Goal: Task Accomplishment & Management: Manage account settings

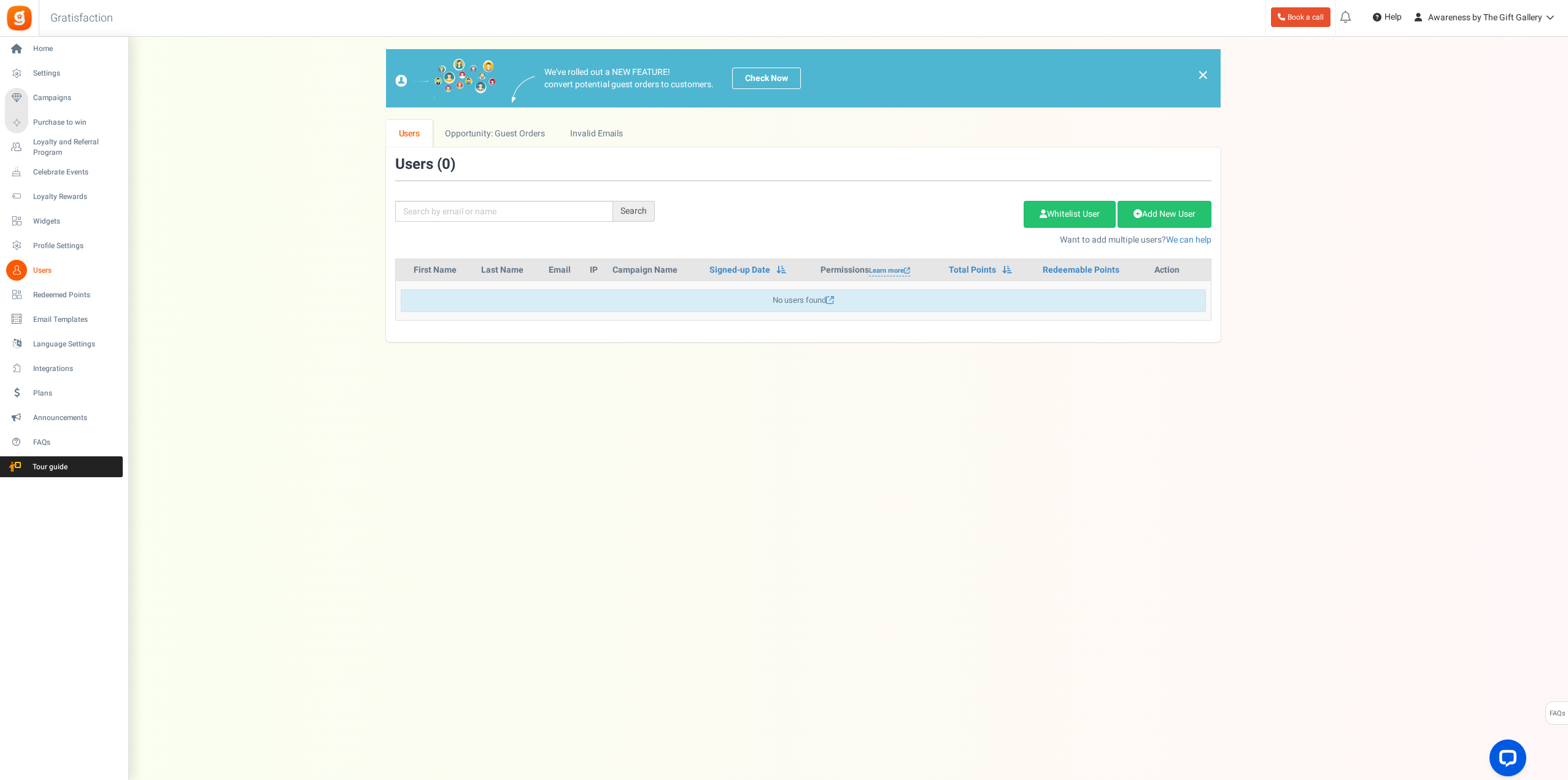
click at [47, 271] on span "Users" at bounding box center [76, 270] width 86 height 10
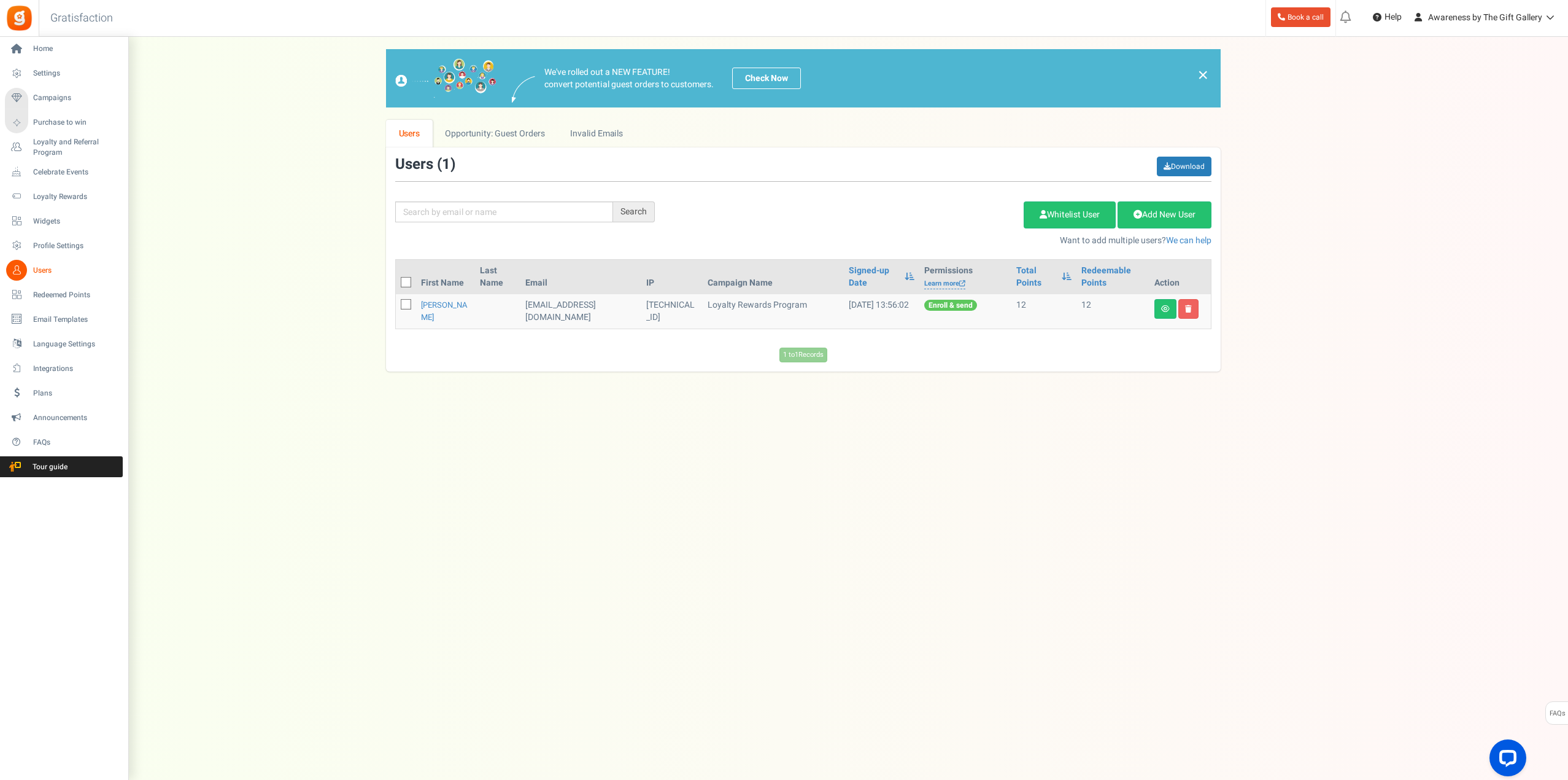
click at [53, 270] on span "Users" at bounding box center [76, 270] width 86 height 10
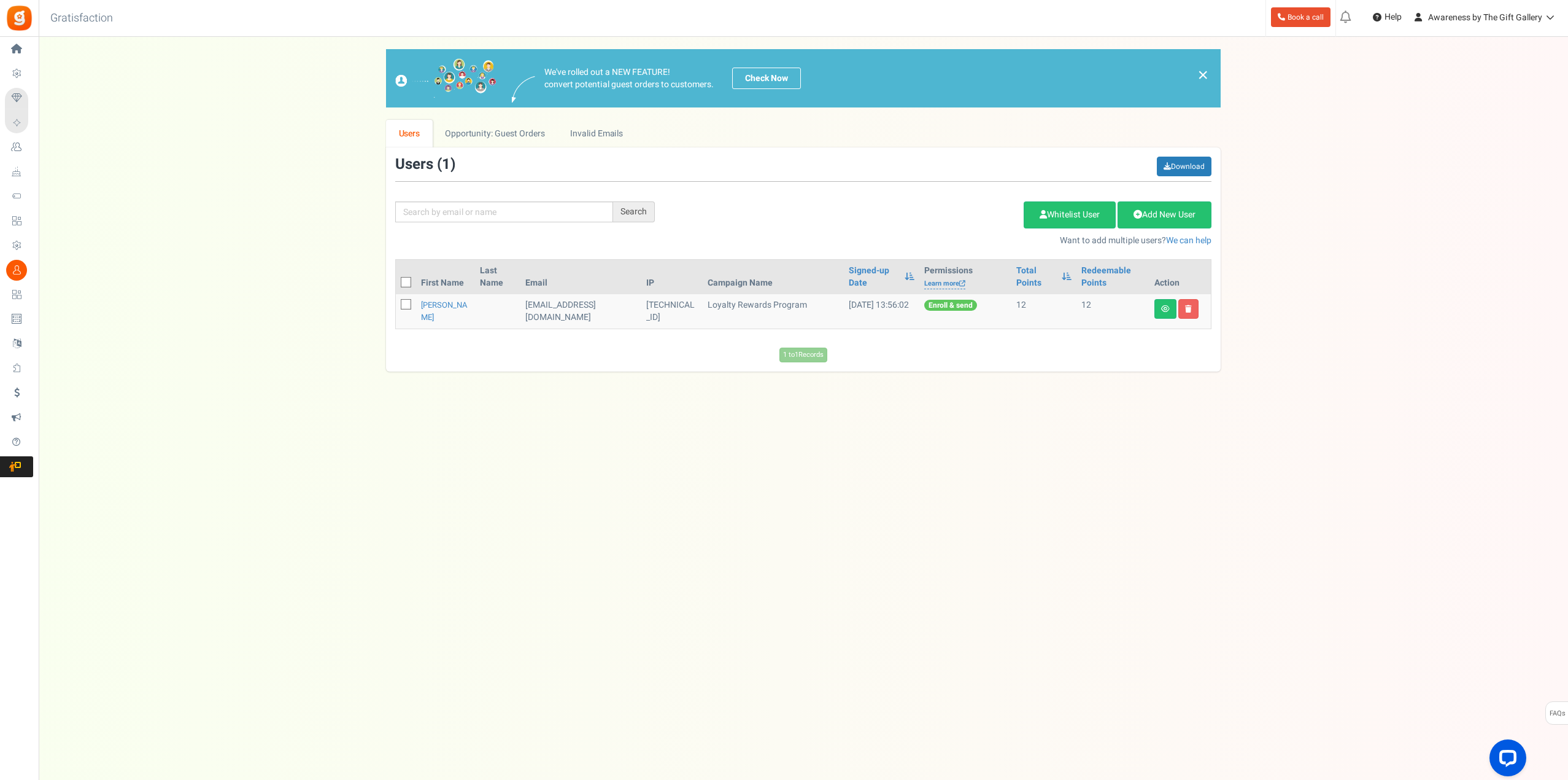
click at [402, 304] on span at bounding box center [406, 304] width 10 height 10
click at [396, 304] on input "checkbox" at bounding box center [392, 305] width 8 height 8
checkbox input "true"
click at [931, 212] on link "Delete Selected Users" at bounding box center [962, 214] width 120 height 27
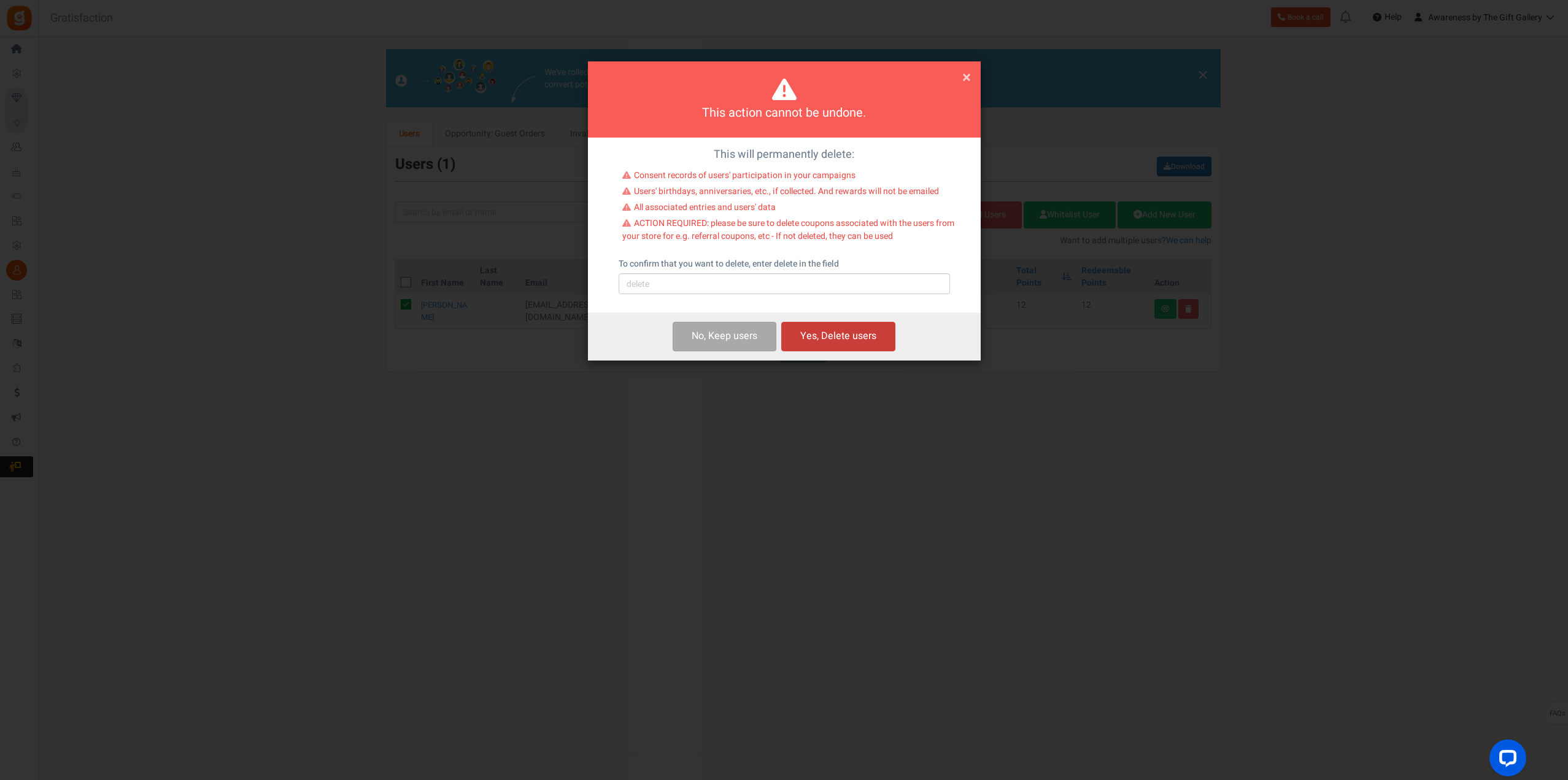
click at [840, 330] on button "Yes, Delete users" at bounding box center [838, 336] width 114 height 29
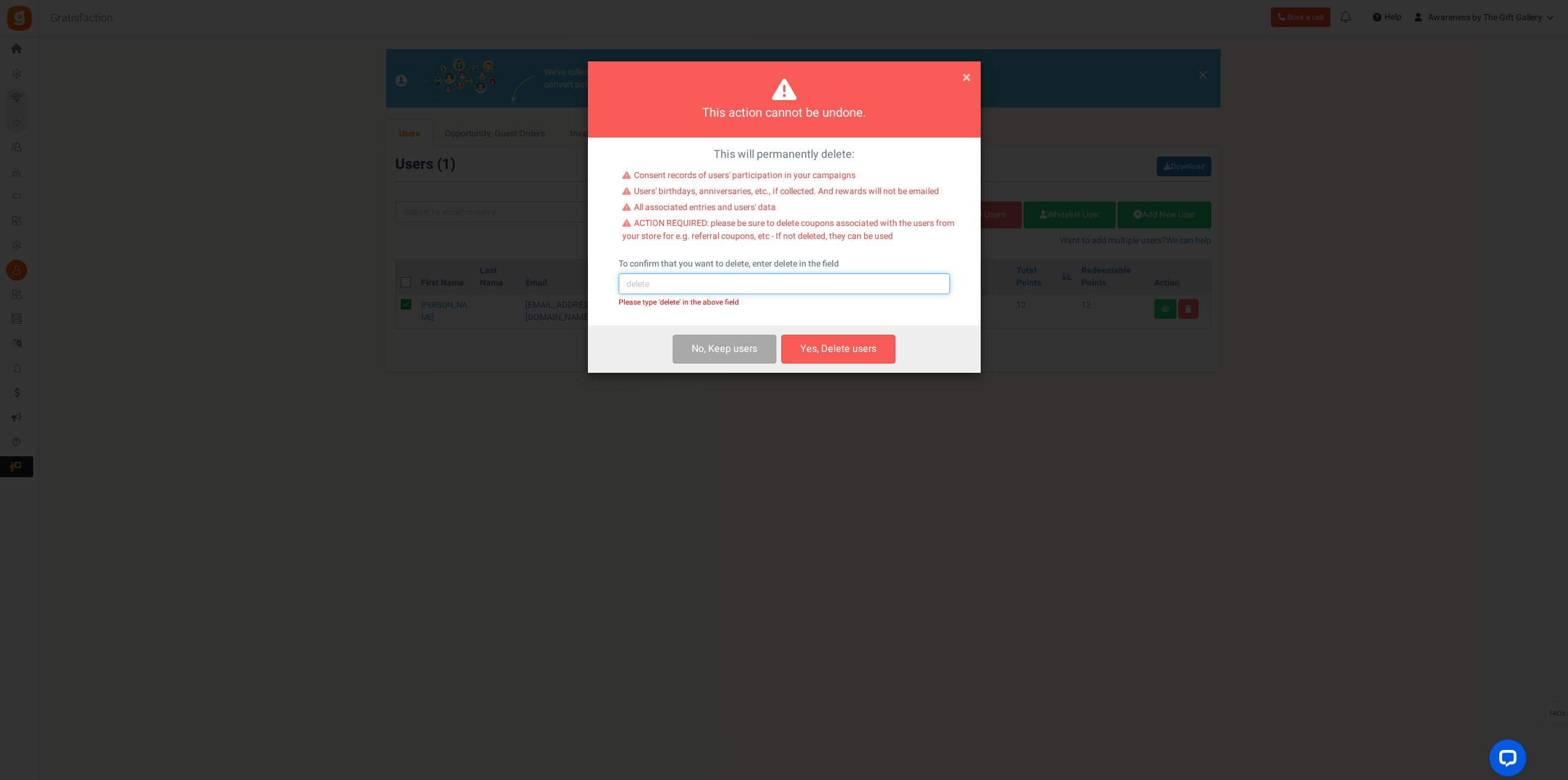
click at [729, 284] on input "text" at bounding box center [784, 283] width 332 height 21
type input "delete"
click at [844, 344] on button "Yes, Delete users" at bounding box center [838, 349] width 114 height 29
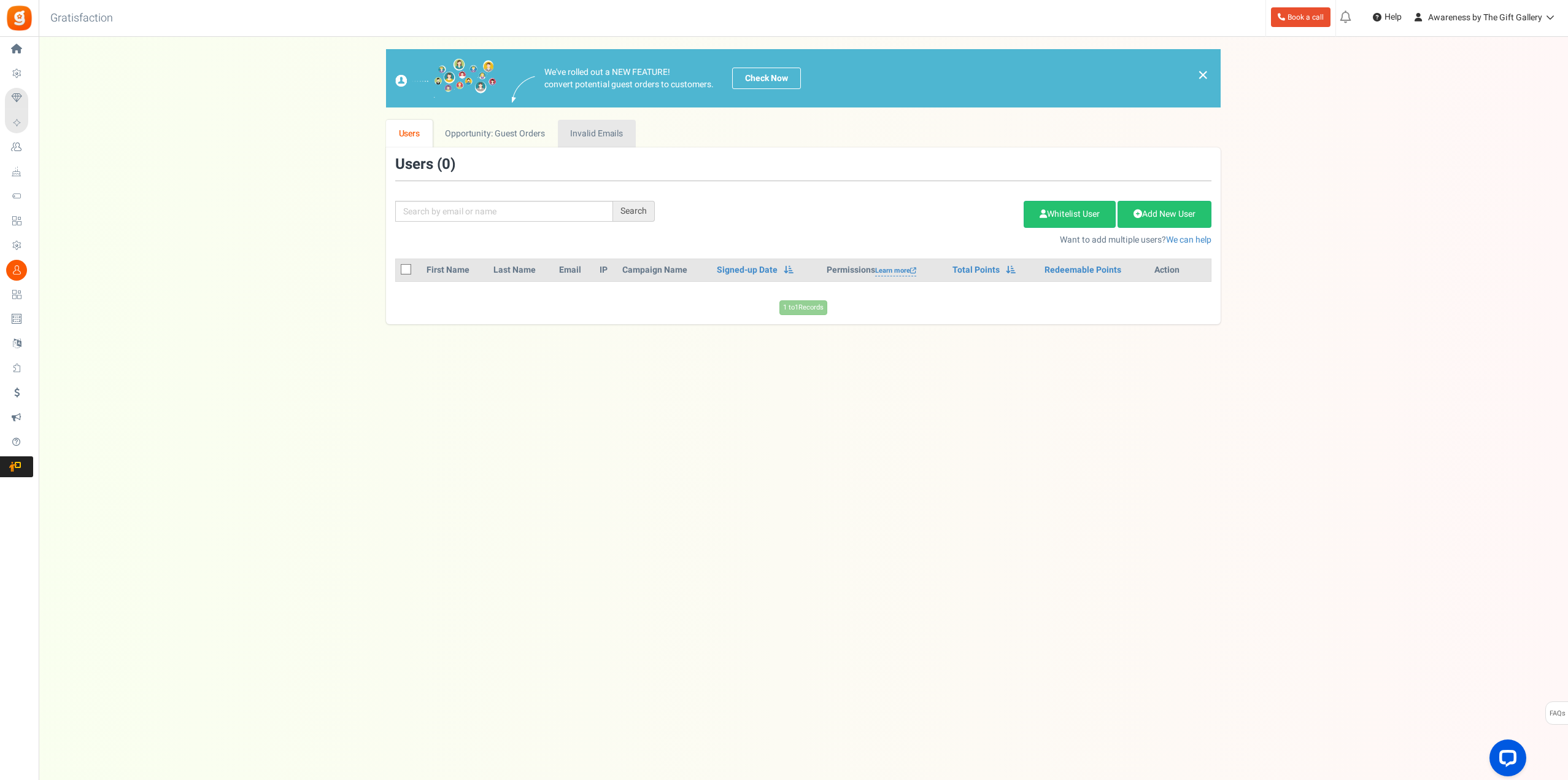
click at [597, 126] on link "Invalid Emails" at bounding box center [597, 134] width 78 height 28
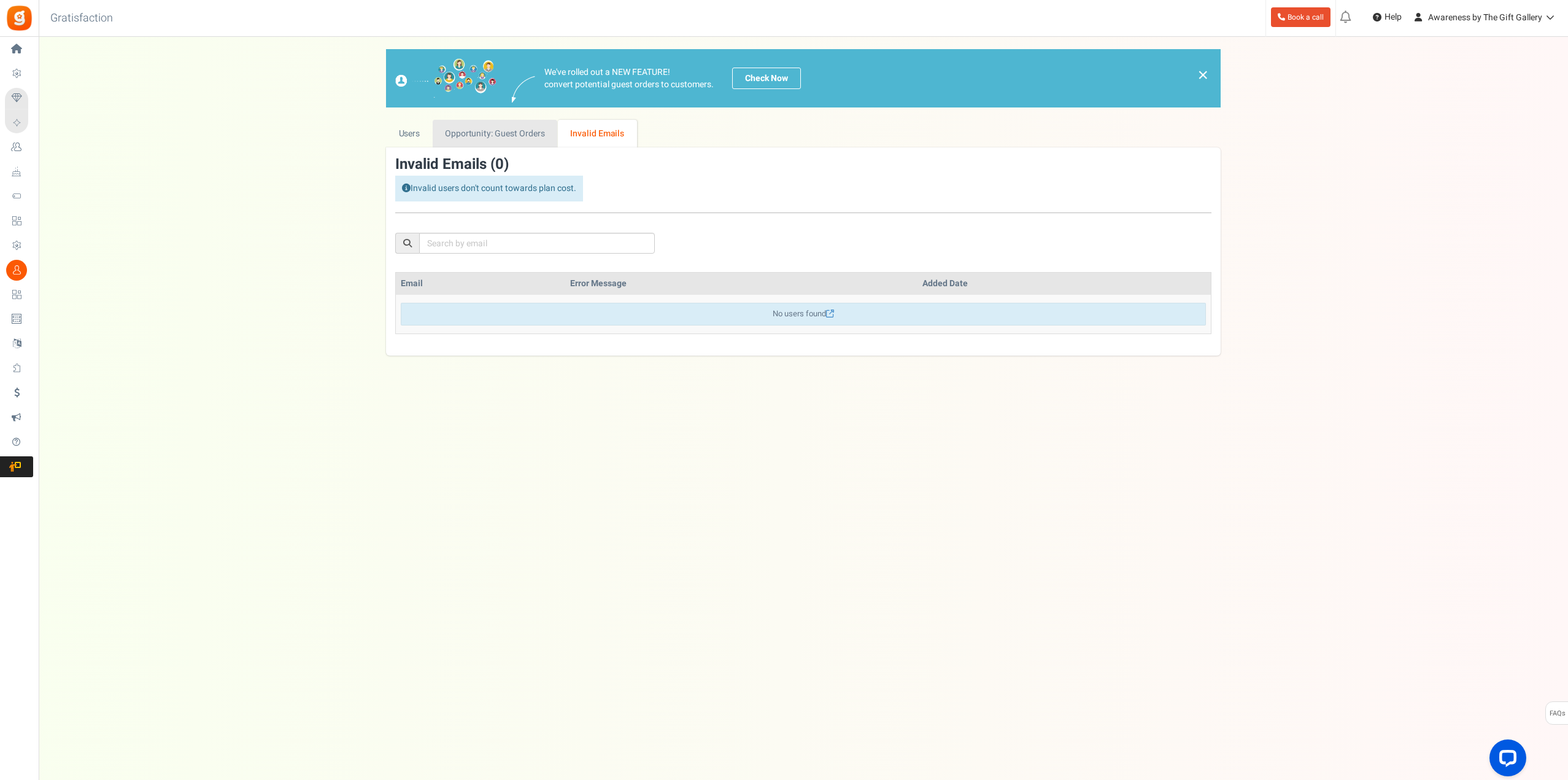
click at [515, 132] on link "Opportunity: Guest Orders" at bounding box center [495, 134] width 125 height 28
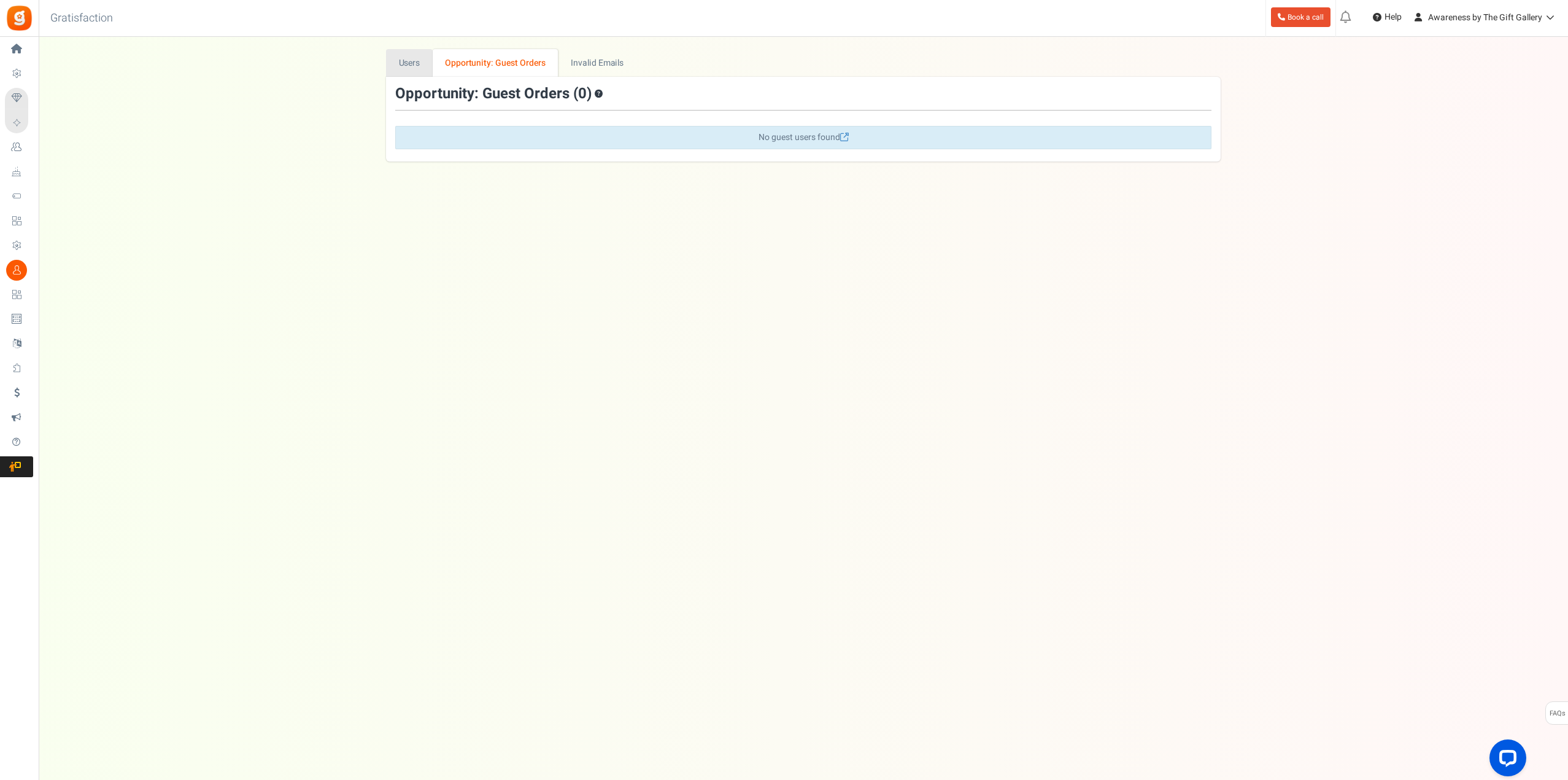
click at [407, 62] on link "Users" at bounding box center [409, 63] width 46 height 28
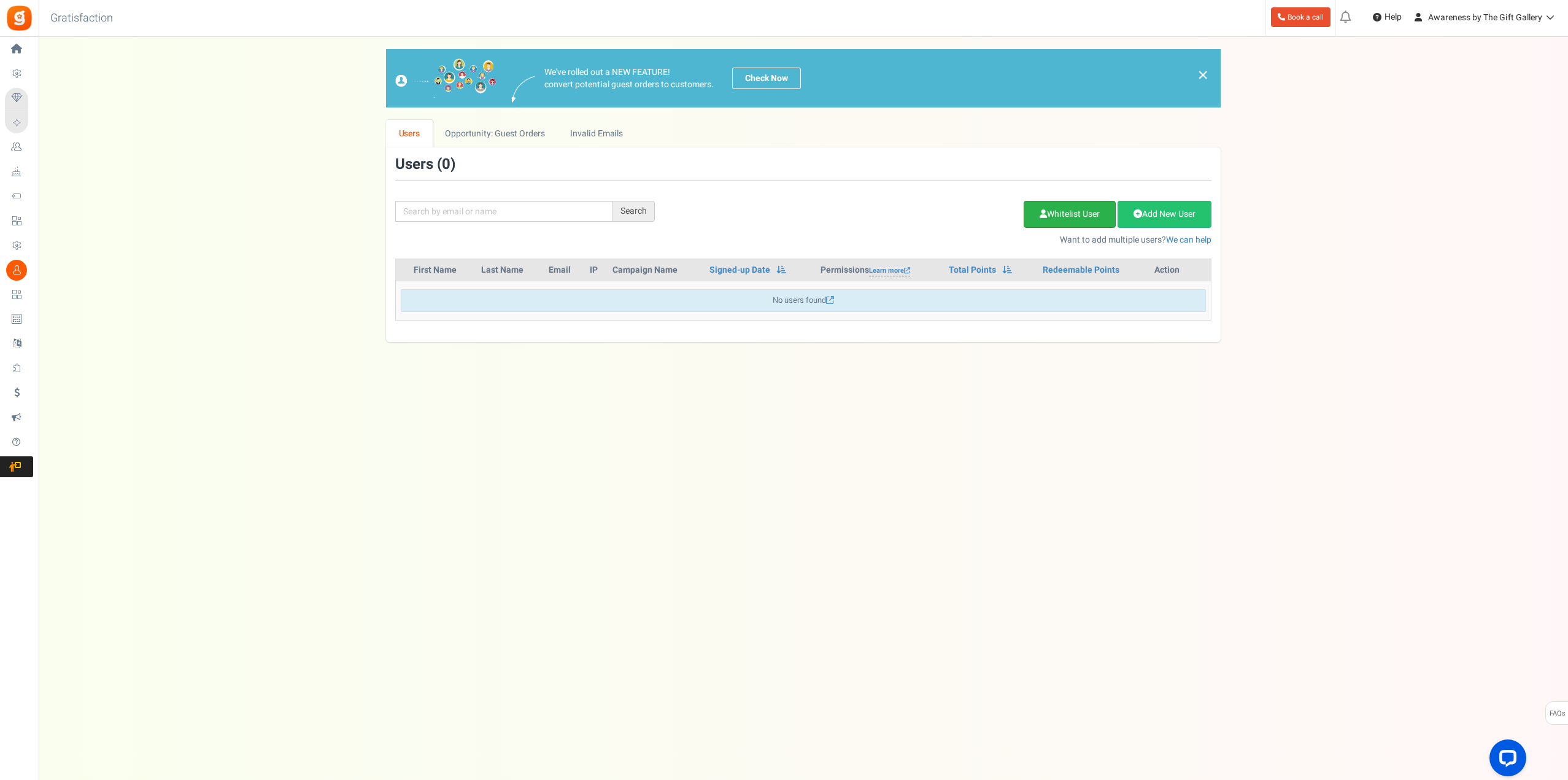
click at [1077, 208] on link "Whitelist User" at bounding box center [1069, 214] width 92 height 27
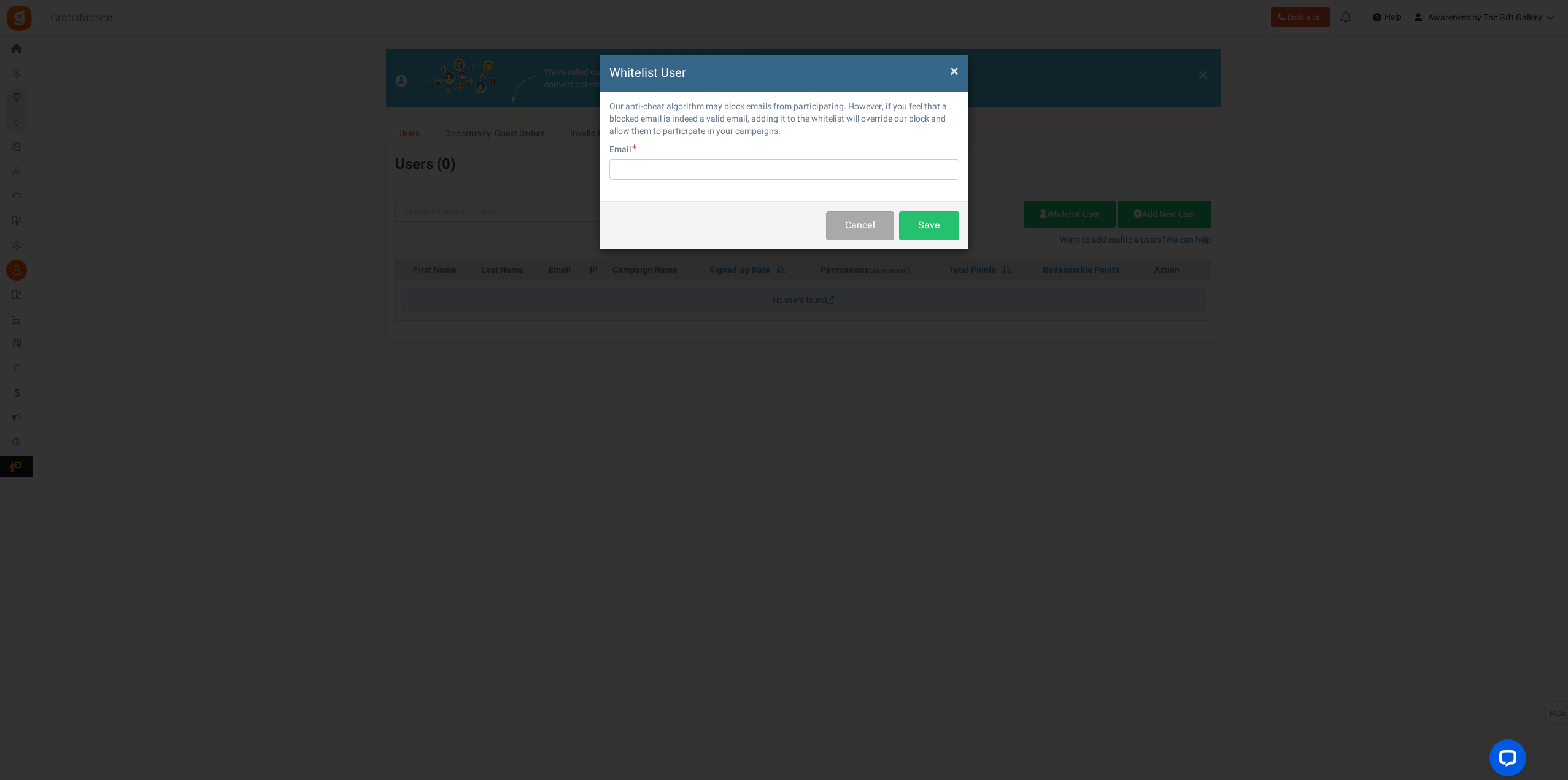
click at [950, 68] on span "×" at bounding box center [955, 71] width 9 height 23
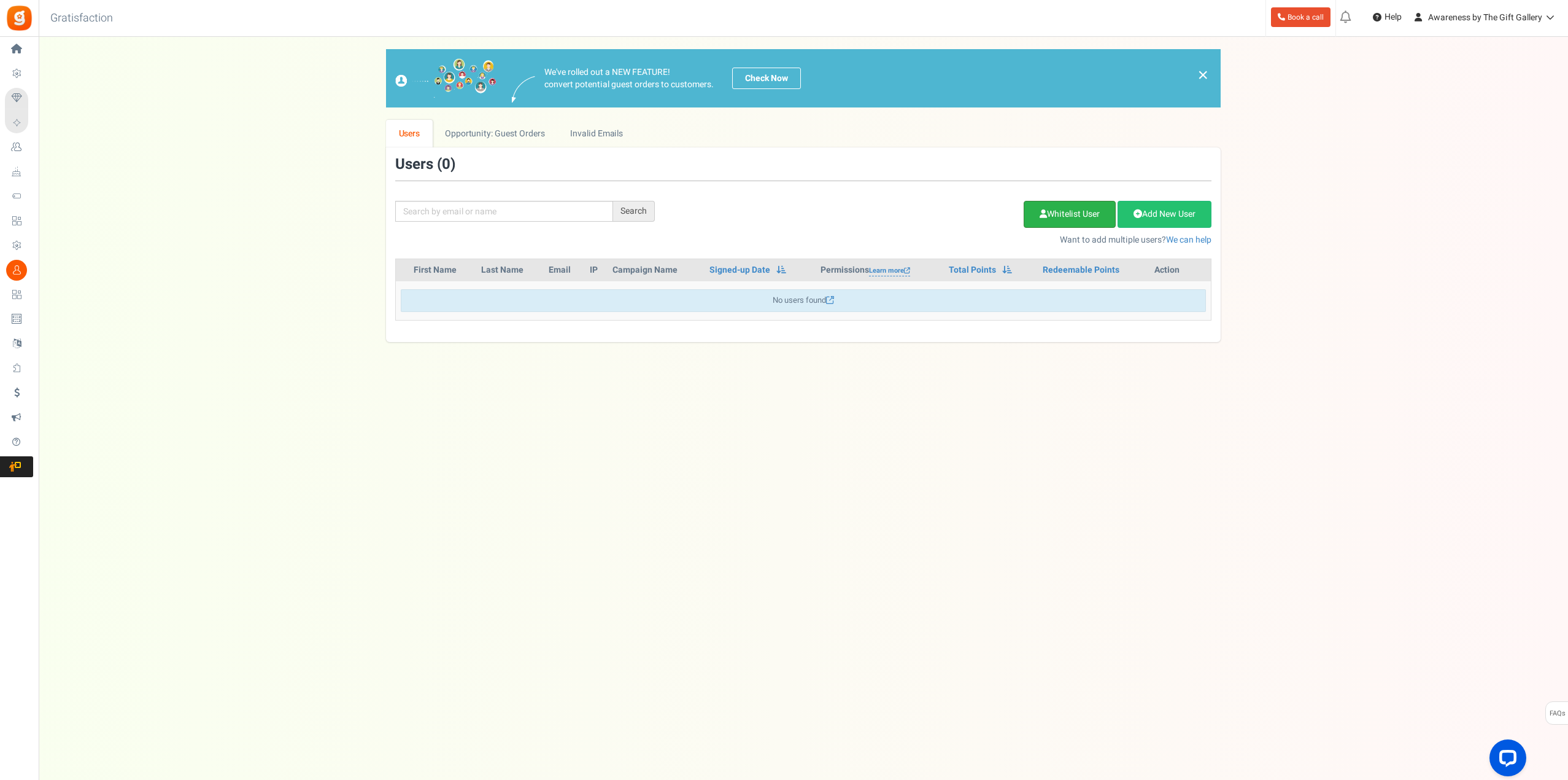
click at [1062, 221] on link "Whitelist User" at bounding box center [1069, 214] width 92 height 27
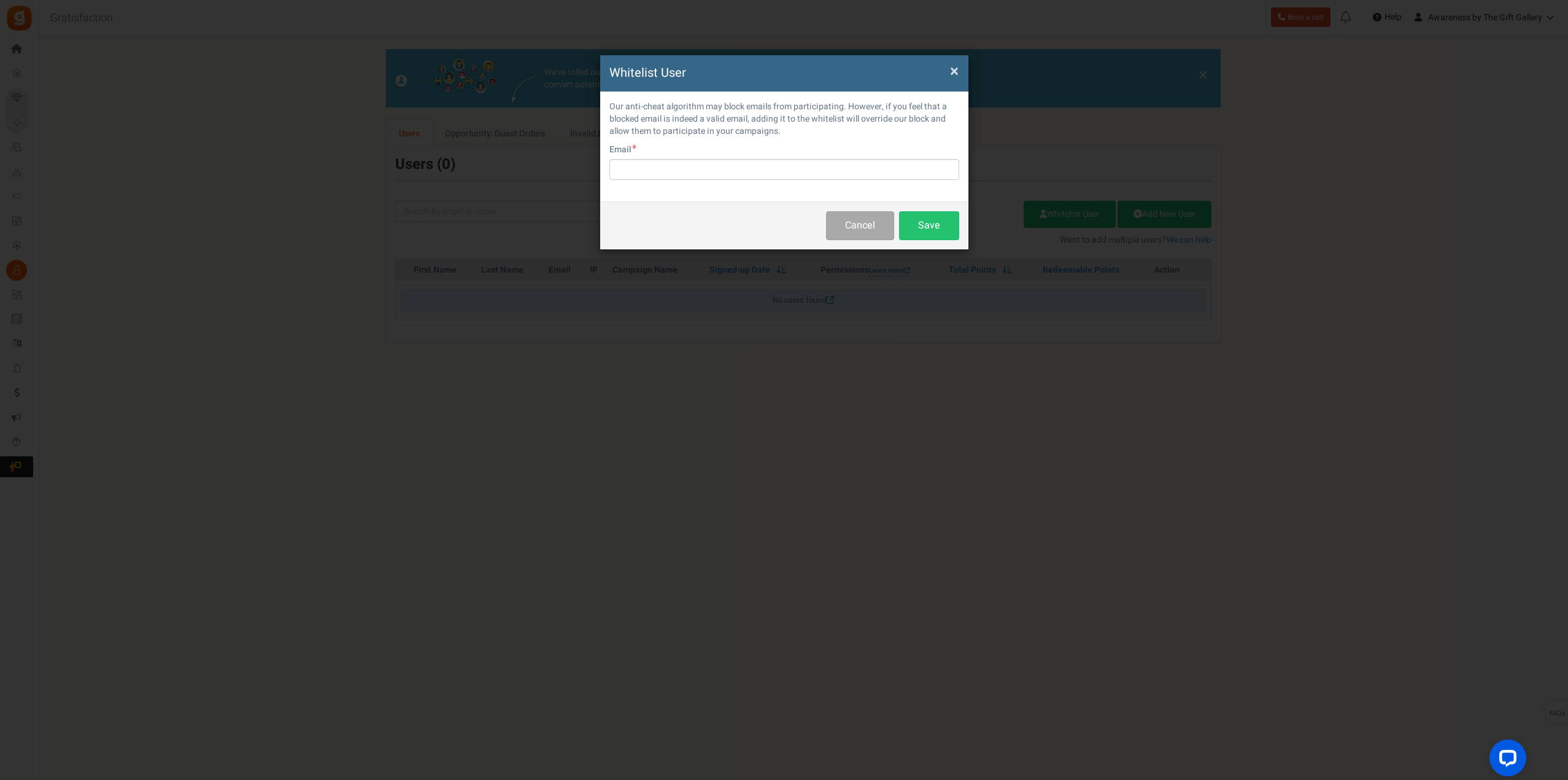
click at [952, 73] on span "×" at bounding box center [955, 71] width 9 height 23
